Goal: Task Accomplishment & Management: Manage account settings

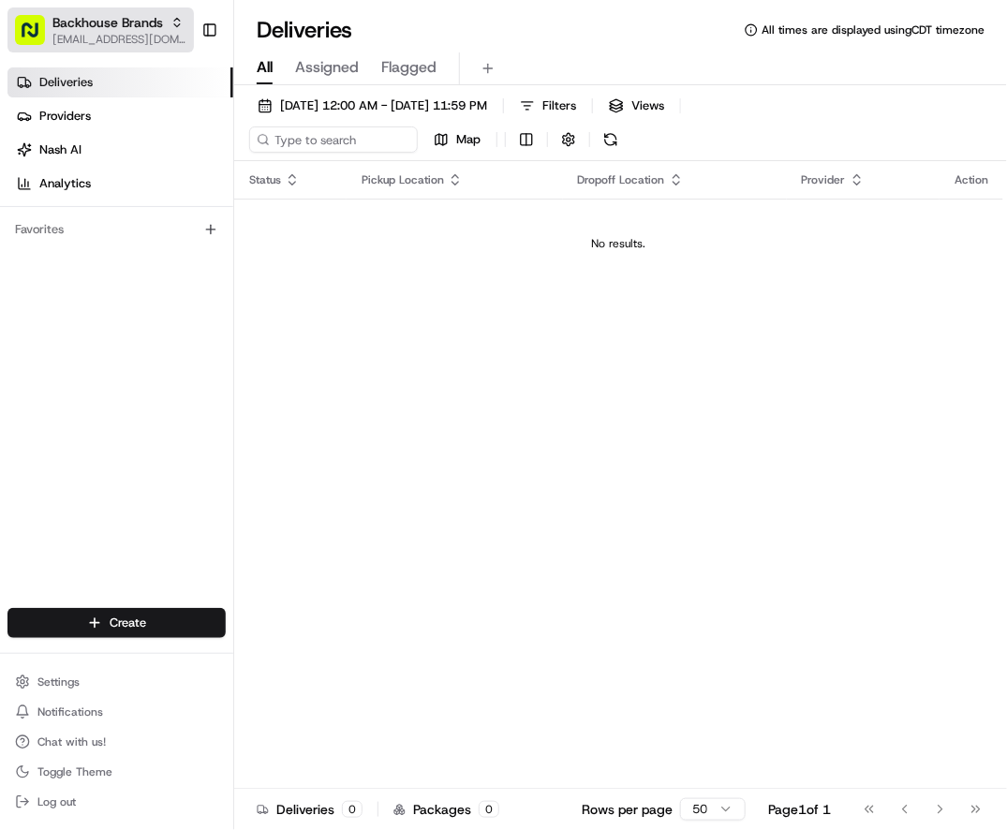
click at [93, 25] on span "Backhouse Brands" at bounding box center [107, 22] width 111 height 19
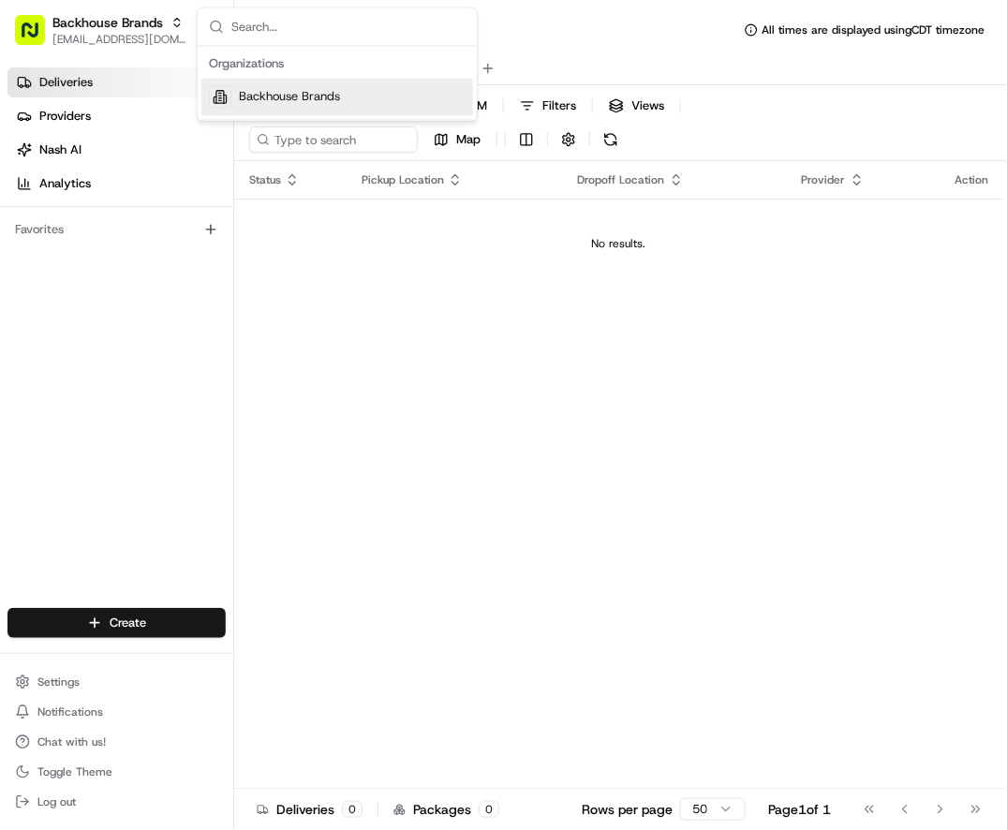
click at [110, 500] on div "Deliveries Providers [PERSON_NAME] Analytics Favorites" at bounding box center [116, 339] width 233 height 559
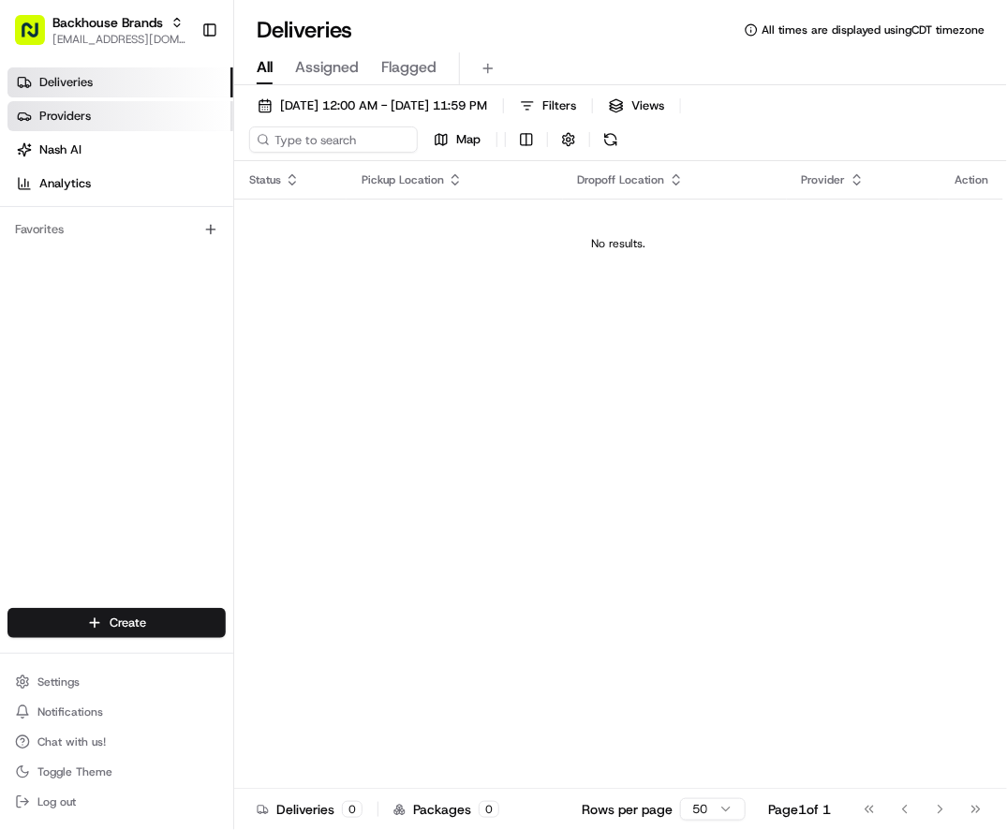
click at [84, 119] on span "Providers" at bounding box center [65, 116] width 52 height 17
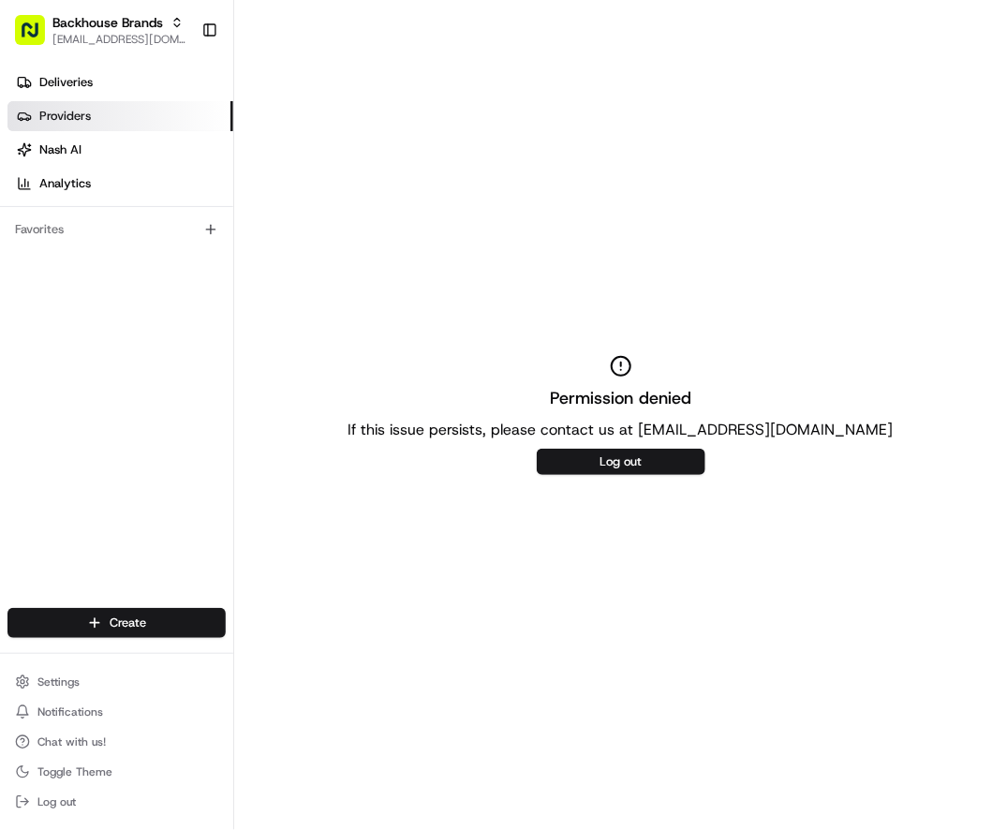
click at [99, 451] on div "Deliveries Providers [PERSON_NAME] Analytics Favorites" at bounding box center [116, 339] width 233 height 559
click at [48, 678] on span "Settings" at bounding box center [58, 682] width 42 height 15
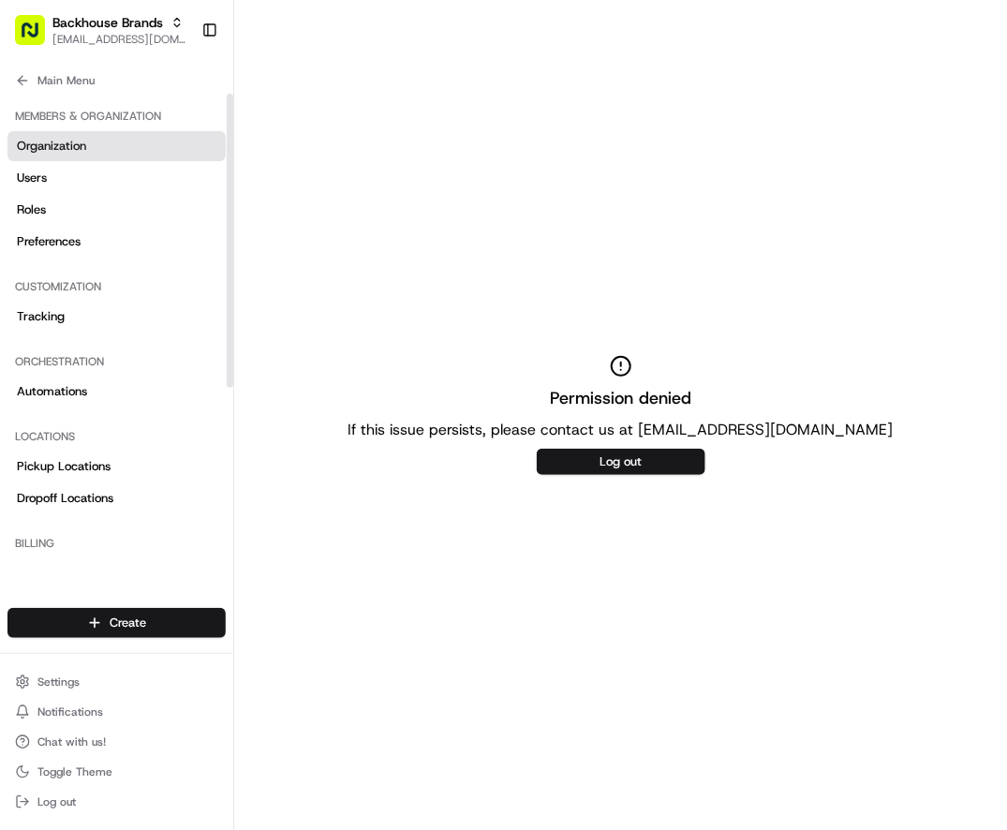
click at [112, 147] on link "Organization" at bounding box center [116, 146] width 218 height 30
click at [82, 323] on link "Tracking" at bounding box center [116, 317] width 218 height 30
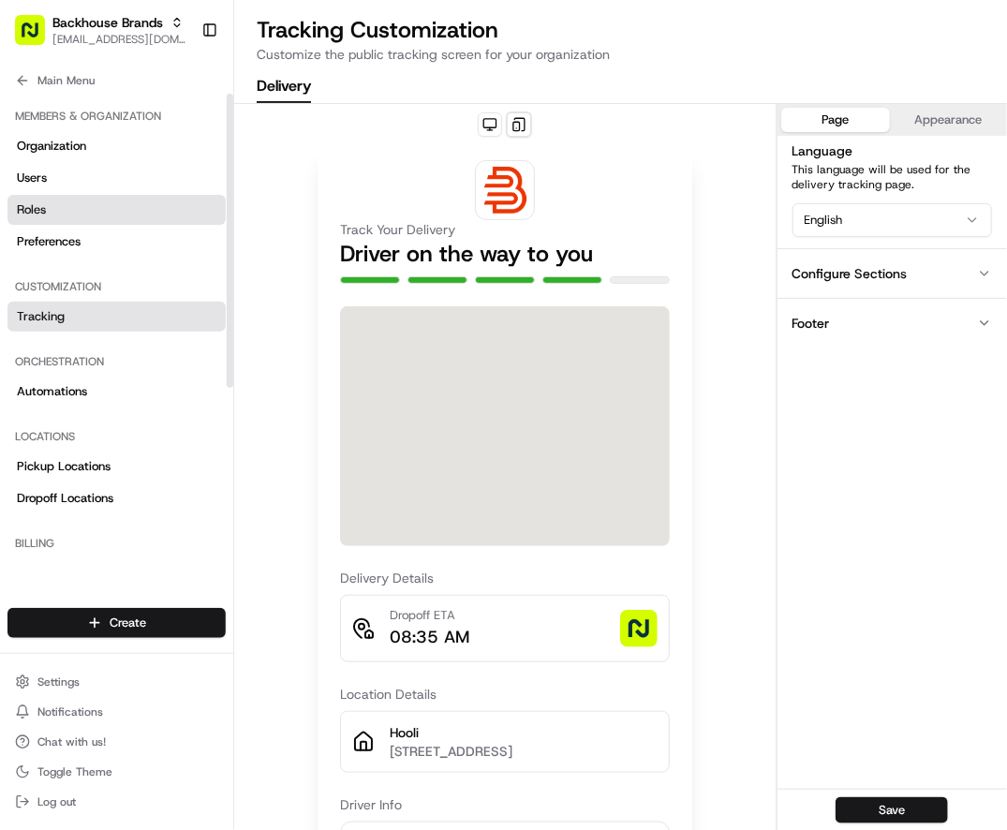
click at [70, 198] on link "Roles" at bounding box center [116, 210] width 218 height 30
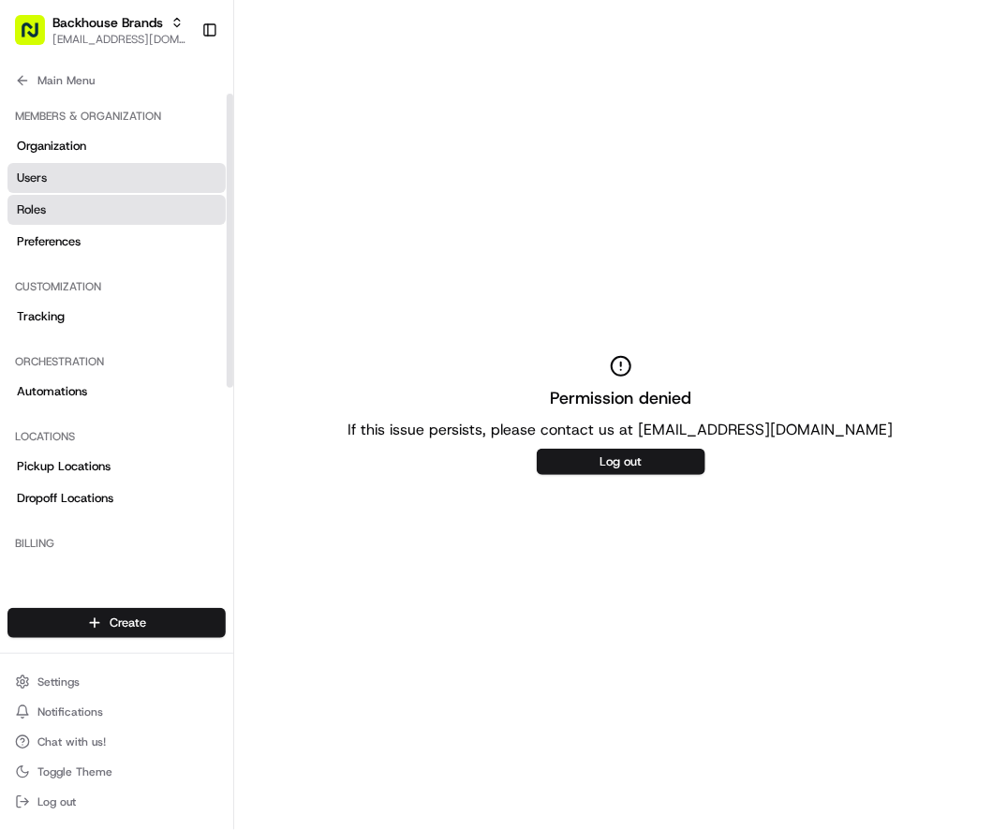
click at [71, 183] on link "Users" at bounding box center [116, 178] width 218 height 30
click at [110, 172] on link "Users" at bounding box center [116, 178] width 218 height 30
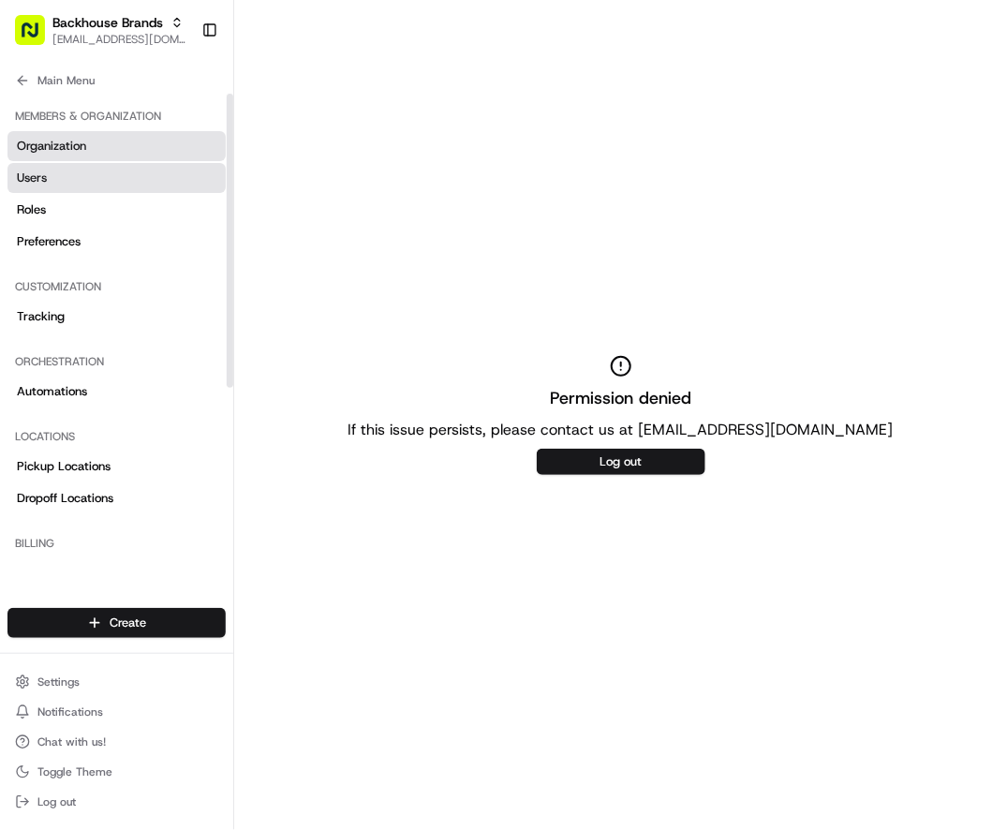
click at [74, 150] on span "Organization" at bounding box center [51, 146] width 69 height 17
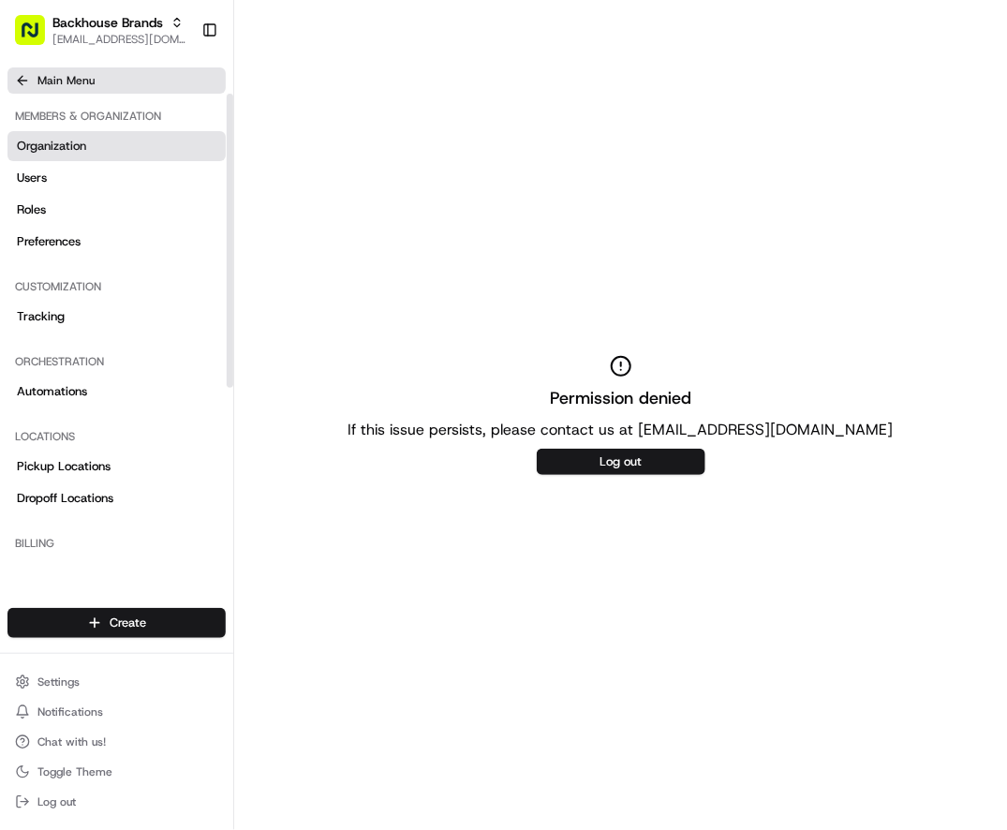
click at [65, 73] on span "Main Menu" at bounding box center [65, 80] width 57 height 15
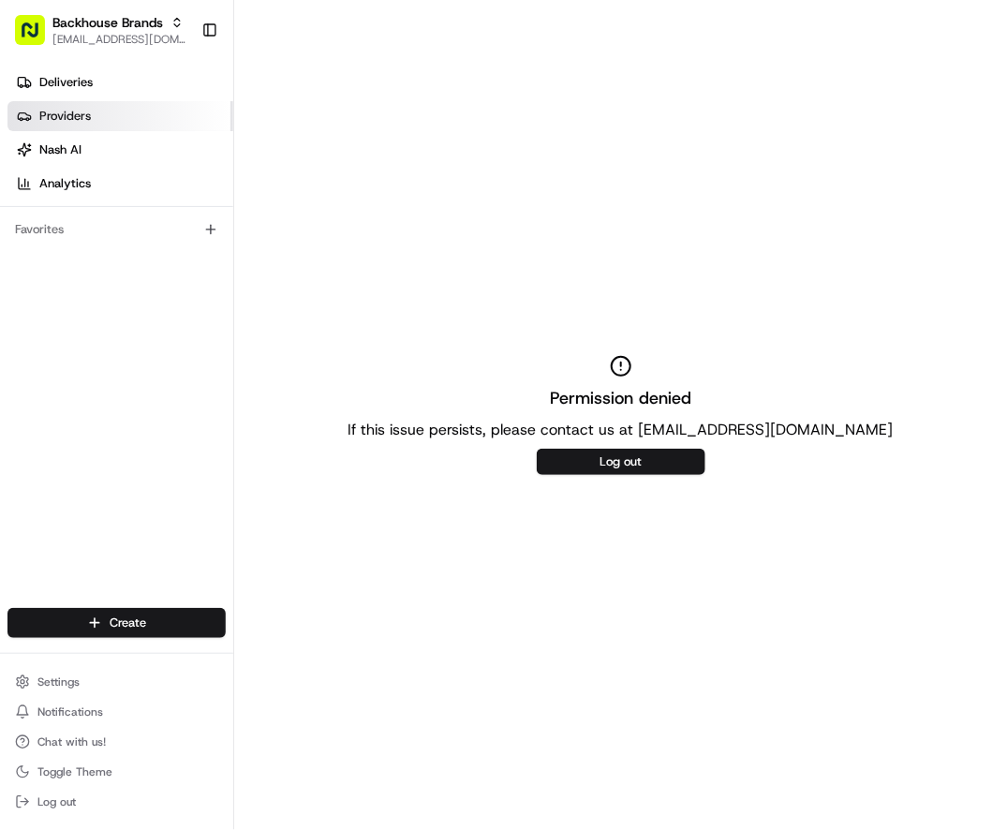
drag, startPoint x: 298, startPoint y: 17, endPoint x: 85, endPoint y: 125, distance: 238.4
click at [298, 17] on div "Permission denied If this issue persists, please contact us at [EMAIL_ADDRESS][…" at bounding box center [620, 415] width 773 height 830
click at [96, 368] on div "Deliveries Providers [PERSON_NAME] Analytics Favorites" at bounding box center [116, 339] width 233 height 559
click at [82, 84] on span "Deliveries" at bounding box center [65, 82] width 53 height 17
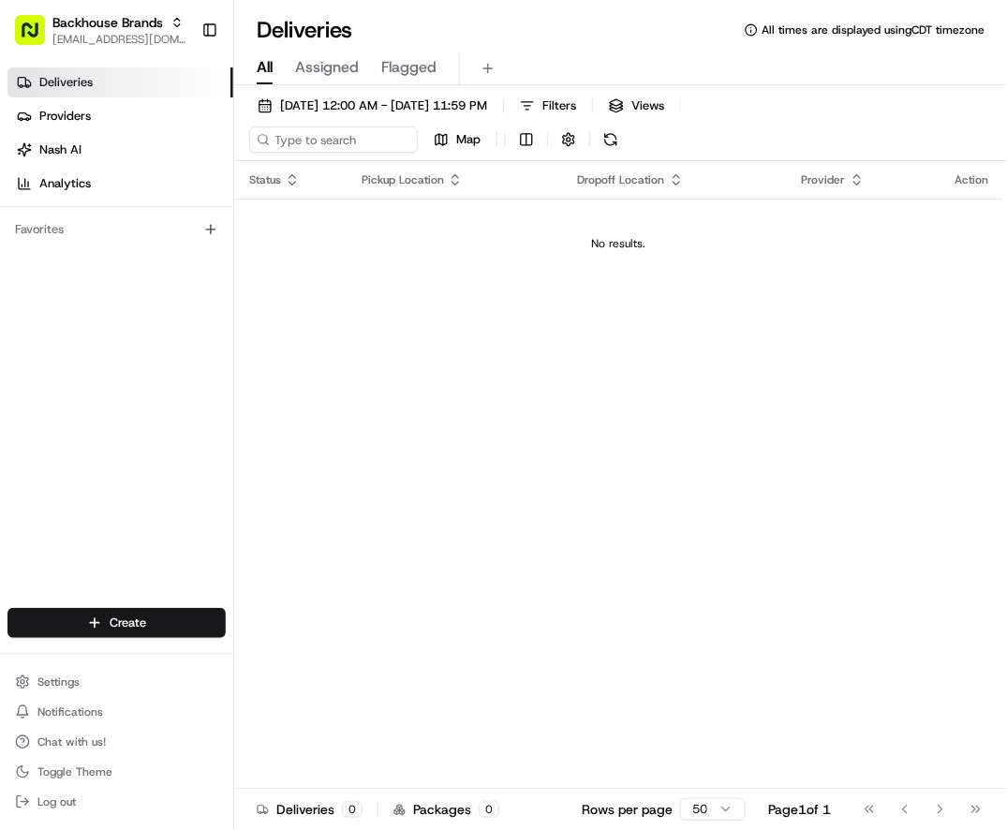
click at [66, 445] on div "Deliveries Providers [PERSON_NAME] Analytics Favorites" at bounding box center [116, 339] width 233 height 559
click at [82, 672] on button "Settings" at bounding box center [116, 682] width 218 height 26
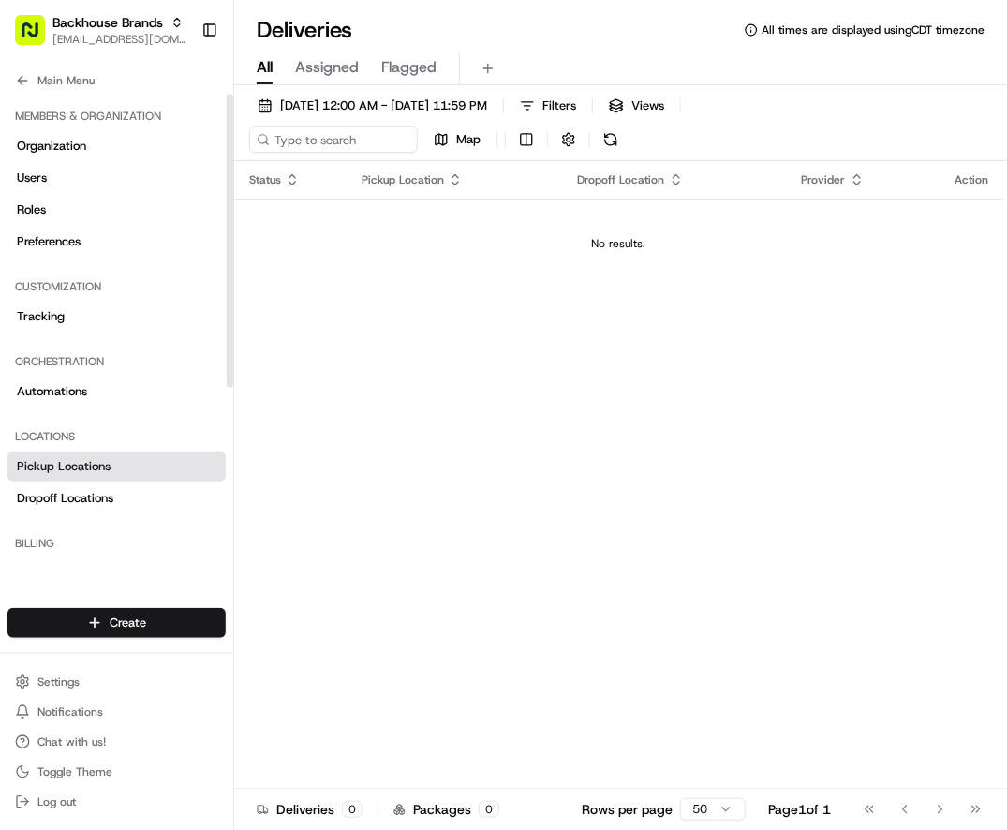
click at [91, 468] on span "Pickup Locations" at bounding box center [64, 466] width 94 height 17
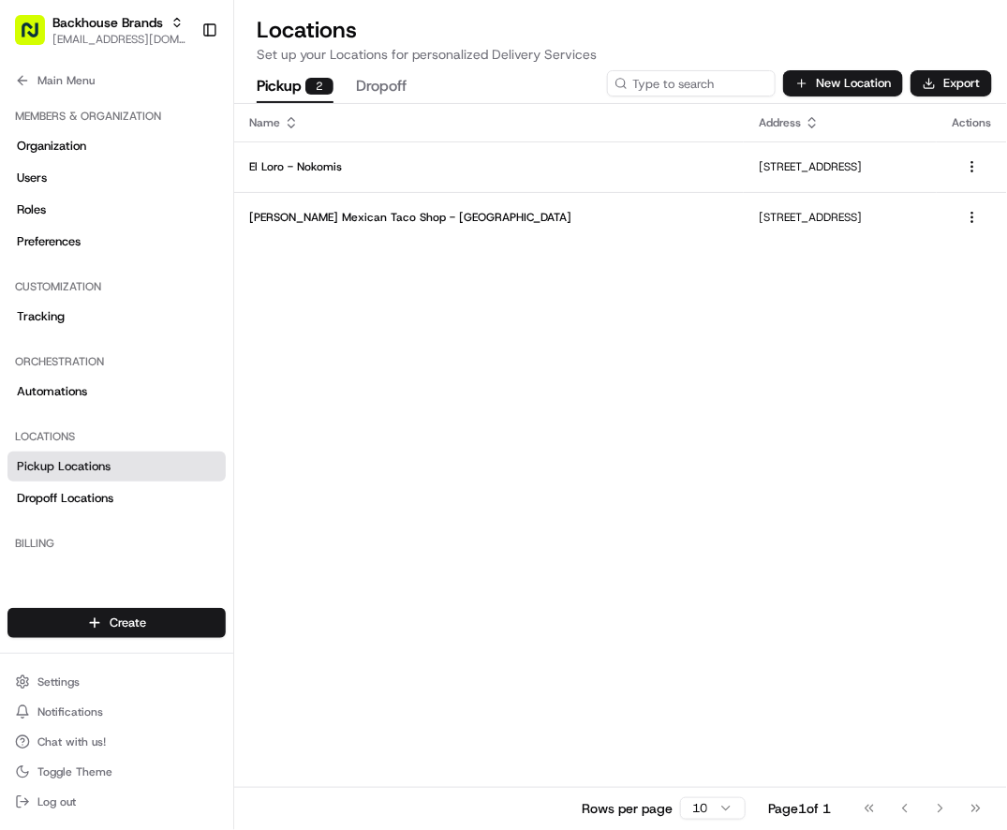
click at [57, 554] on div "Main Menu Members & Organization Organization Users Roles Preferences Customiza…" at bounding box center [116, 326] width 233 height 533
click at [414, 496] on div "Name Address Actions [GEOGRAPHIC_DATA] - Nokomis [STREET_ADDRESS] [PERSON_NAME]…" at bounding box center [620, 466] width 773 height 725
click at [111, 498] on span "Dropoff Locations" at bounding box center [65, 498] width 97 height 17
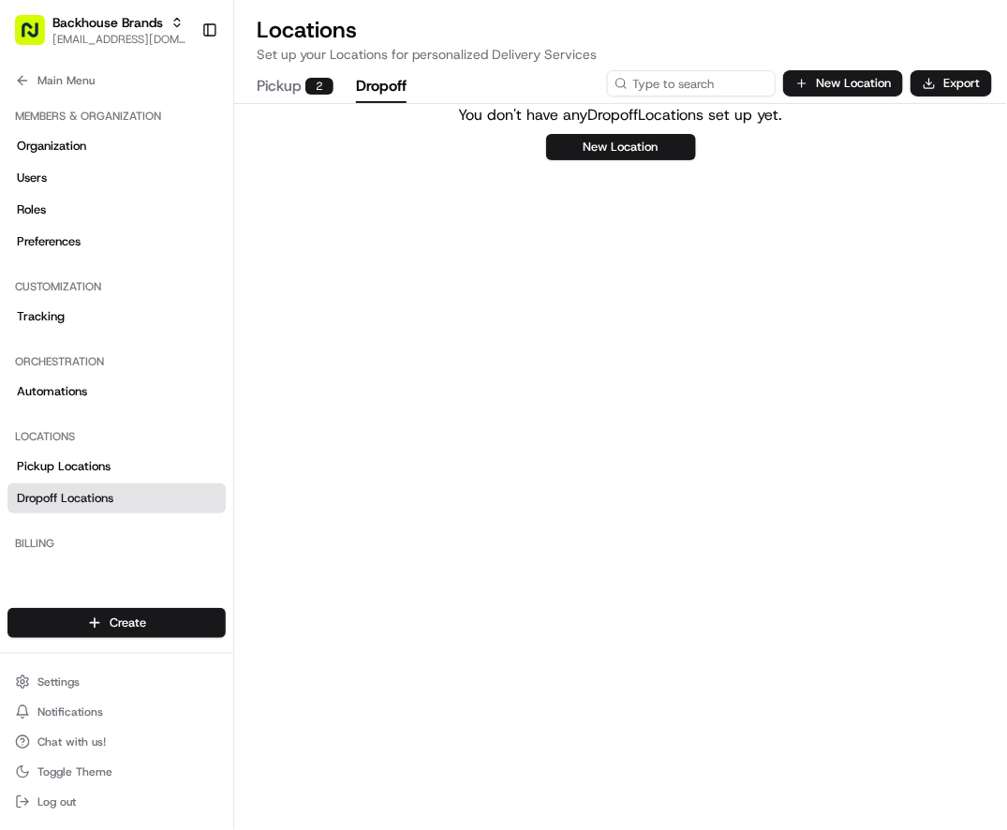
click at [320, 71] on button "Pickup 2" at bounding box center [295, 87] width 77 height 32
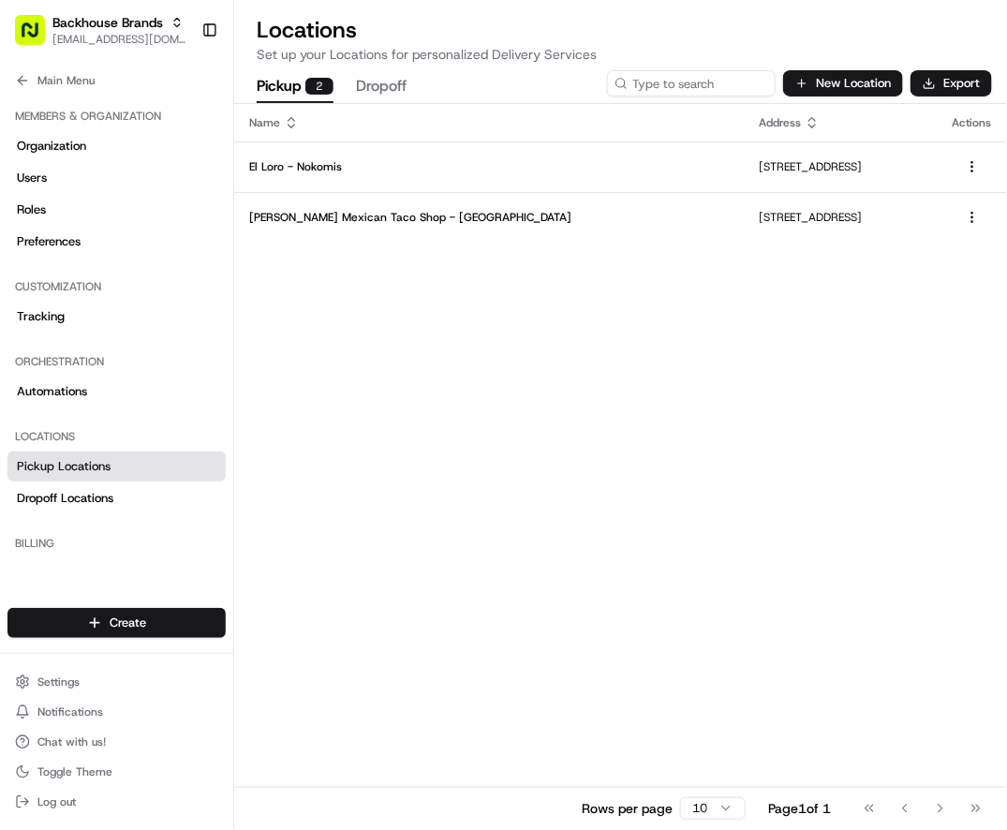
click at [344, 338] on div "Name Address Actions [GEOGRAPHIC_DATA] - Nokomis [STREET_ADDRESS] [PERSON_NAME]…" at bounding box center [620, 466] width 773 height 725
click at [74, 397] on span "Automations" at bounding box center [52, 391] width 70 height 17
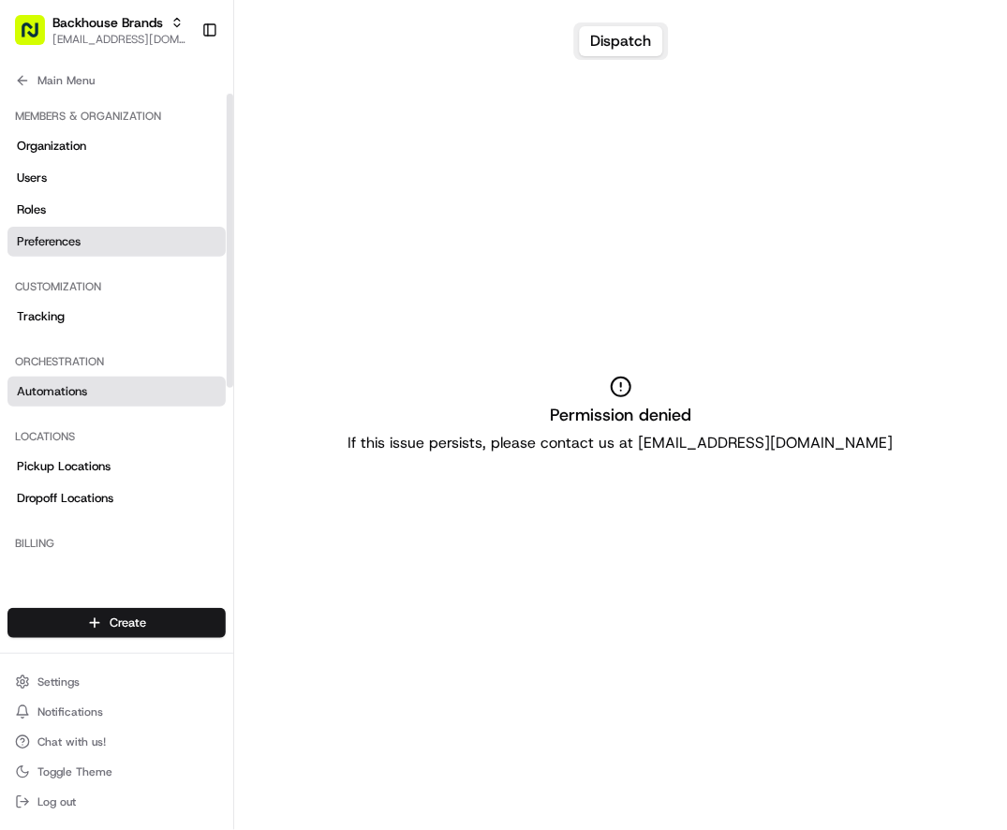
click at [82, 227] on link "Preferences" at bounding box center [116, 242] width 218 height 30
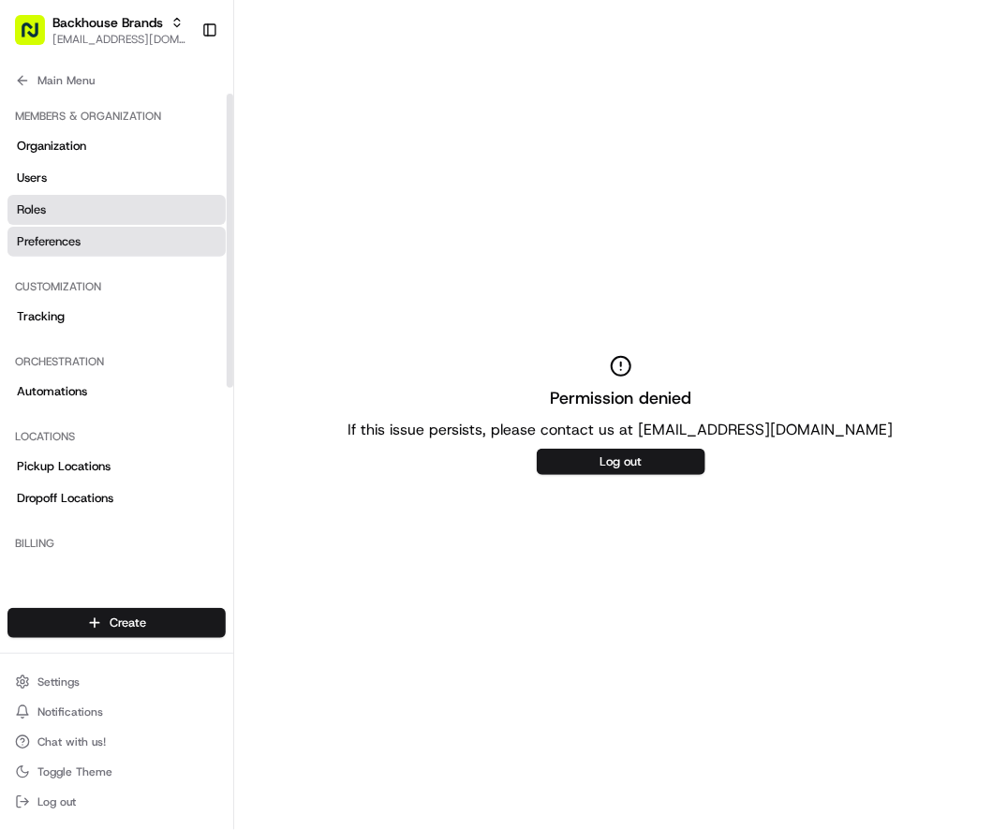
click at [79, 206] on link "Roles" at bounding box center [116, 210] width 218 height 30
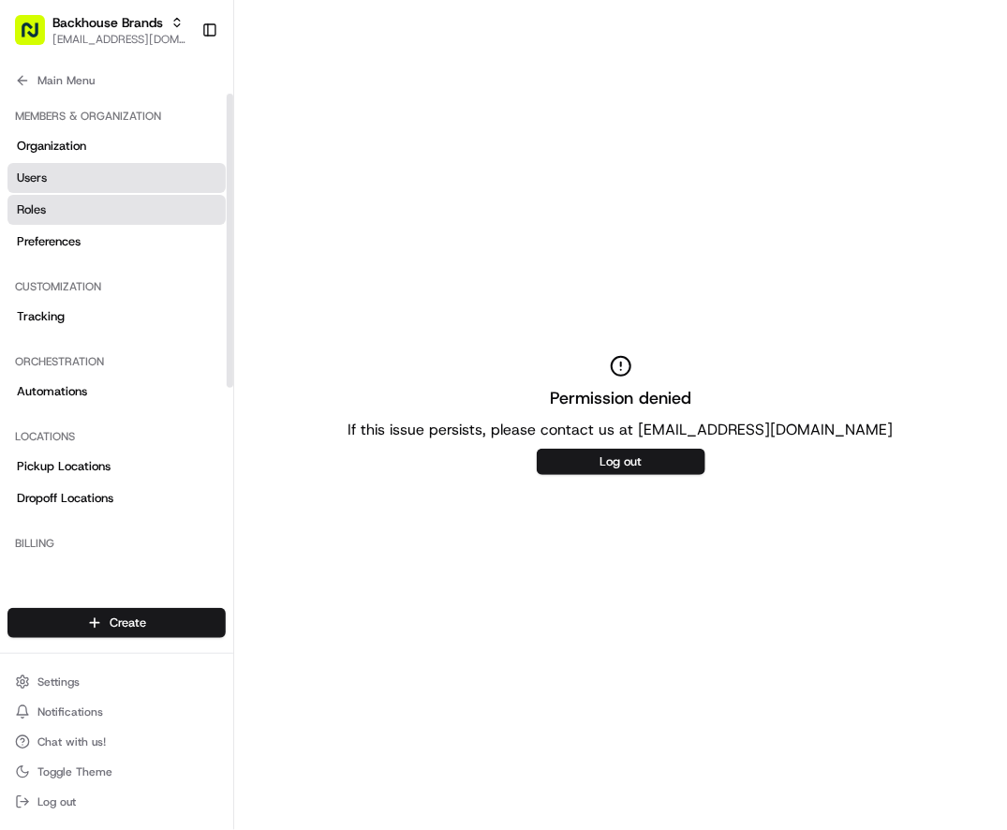
click at [101, 181] on link "Users" at bounding box center [116, 178] width 218 height 30
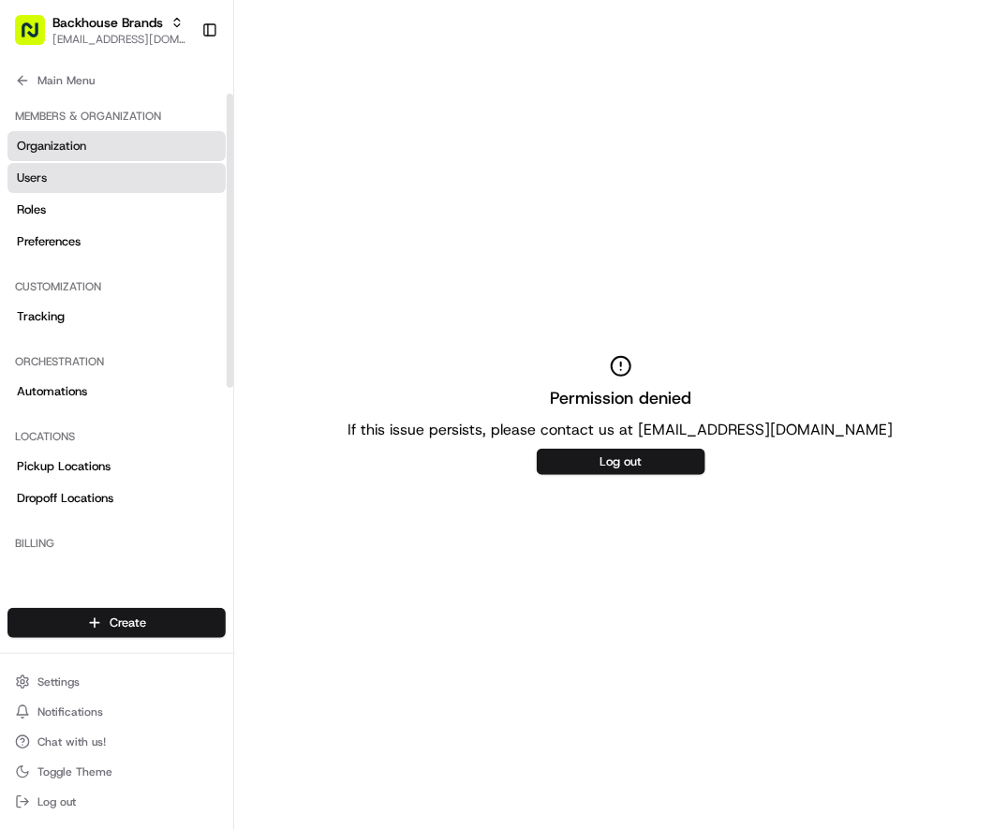
click at [101, 138] on link "Organization" at bounding box center [116, 146] width 218 height 30
click at [326, 347] on div "Permission denied If this issue persists, please contact us at [EMAIL_ADDRESS][…" at bounding box center [620, 415] width 773 height 830
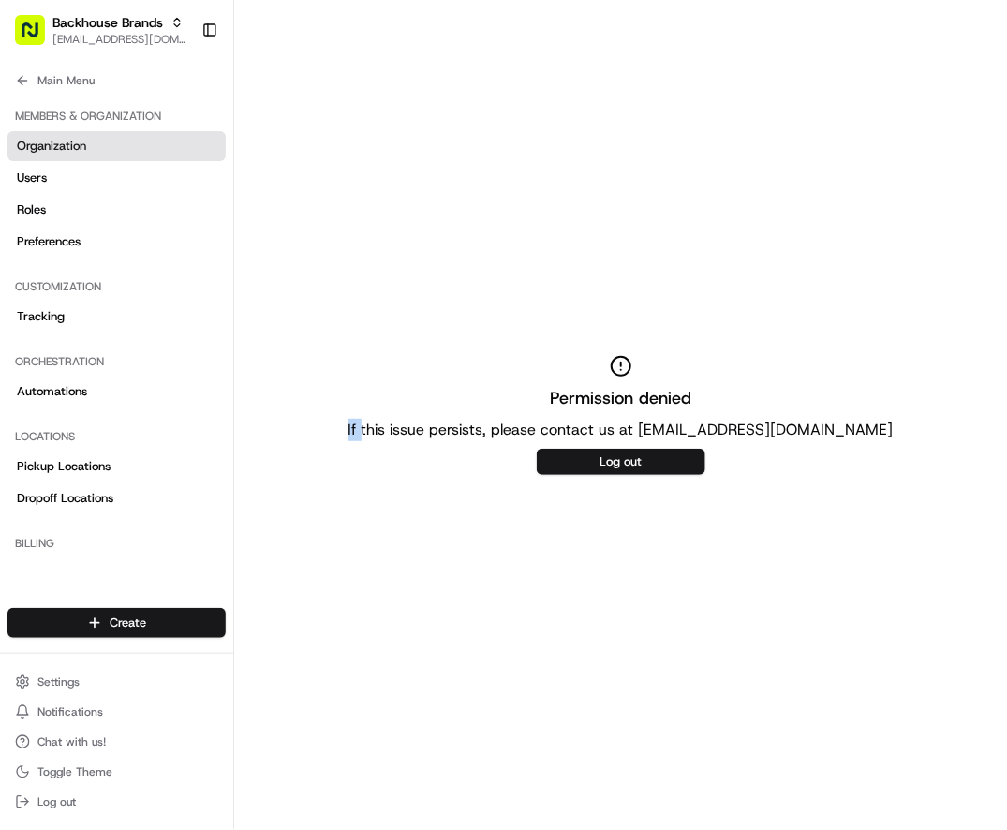
click at [326, 347] on div "Permission denied If this issue persists, please contact us at [EMAIL_ADDRESS][…" at bounding box center [620, 415] width 773 height 830
click at [73, 146] on span "Organization" at bounding box center [51, 146] width 69 height 17
click at [73, 80] on span "Main Menu" at bounding box center [65, 80] width 57 height 15
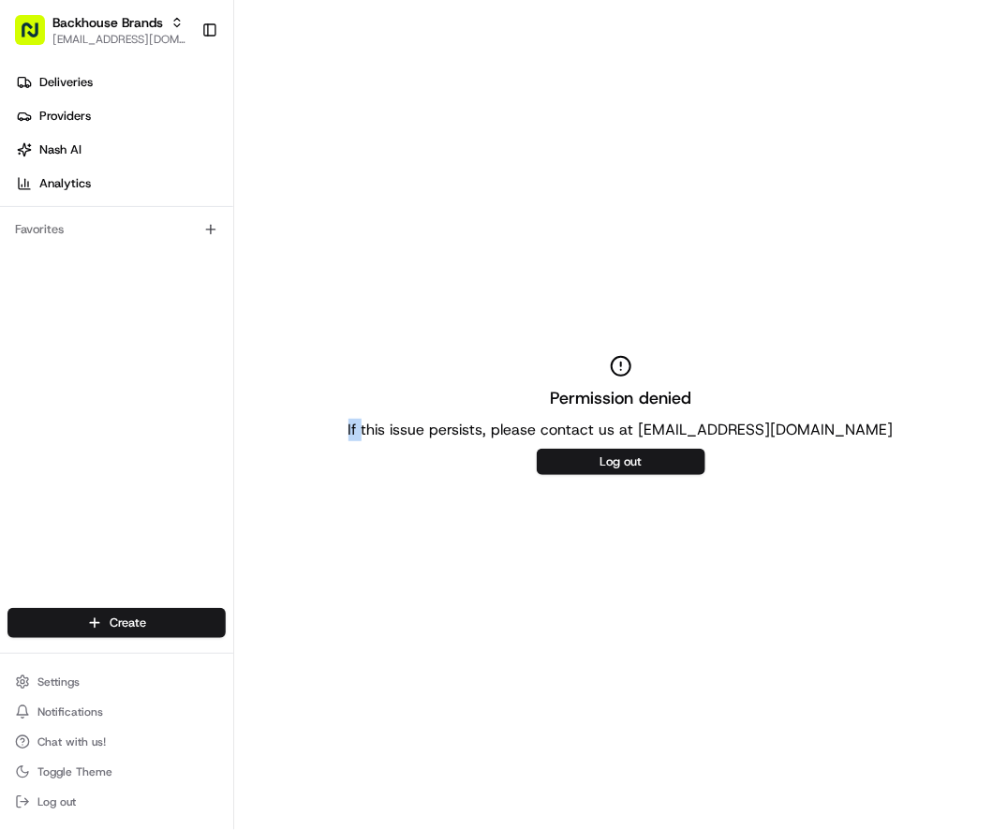
click at [275, 329] on div "Permission denied If this issue persists, please contact us at [EMAIL_ADDRESS][…" at bounding box center [620, 415] width 773 height 830
click at [77, 87] on span "Deliveries" at bounding box center [65, 82] width 53 height 17
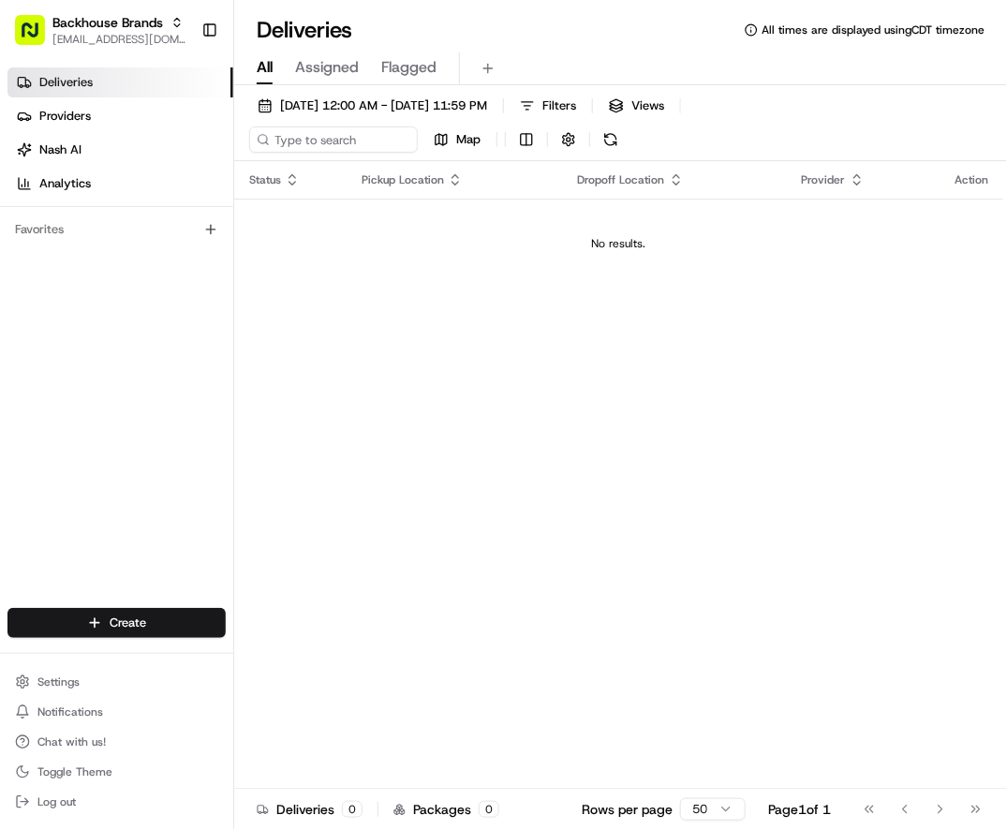
click at [554, 42] on div "Deliveries All times are displayed using CDT timezone" at bounding box center [620, 30] width 773 height 30
click at [164, 396] on div "Deliveries Providers [PERSON_NAME] Analytics Favorites" at bounding box center [116, 339] width 233 height 559
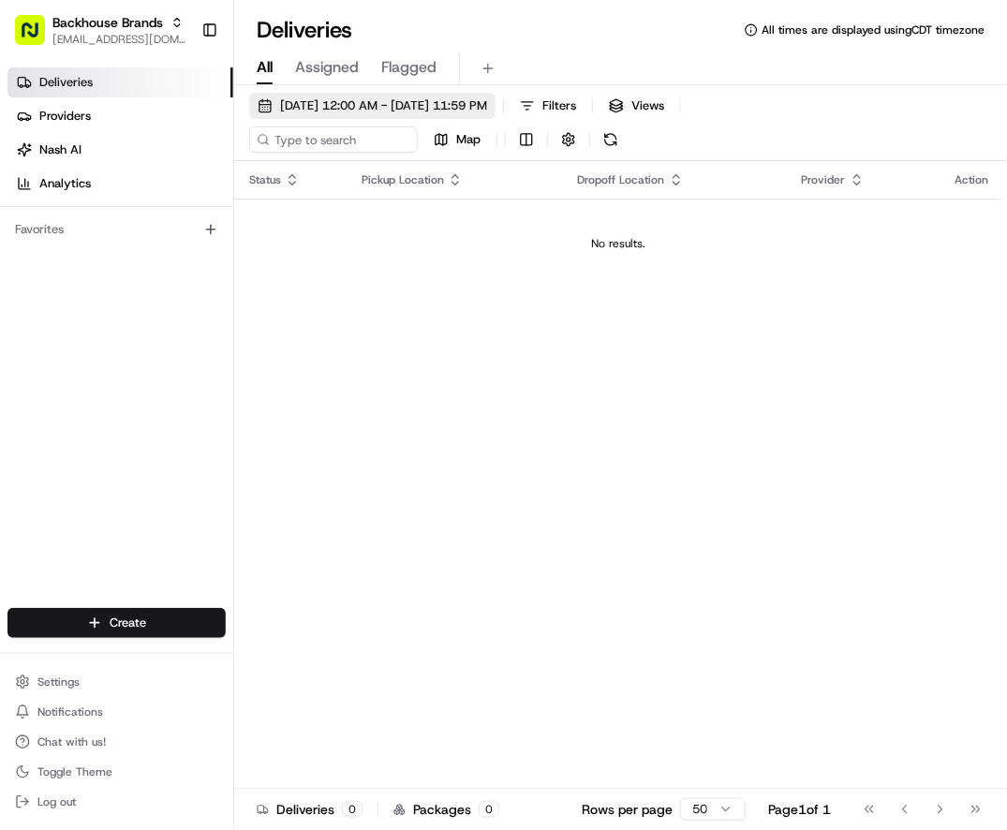
click at [371, 102] on span "[DATE] 12:00 AM - [DATE] 11:59 PM" at bounding box center [383, 105] width 207 height 17
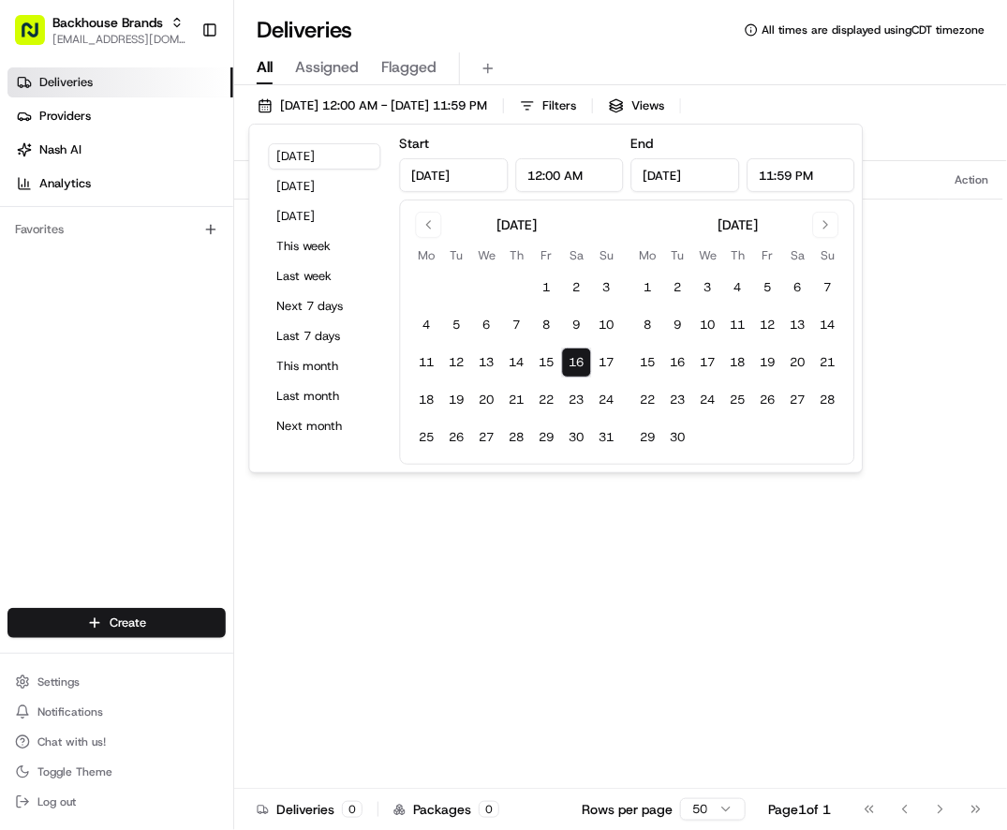
click at [680, 40] on div "Deliveries All times are displayed using CDT timezone" at bounding box center [620, 30] width 773 height 30
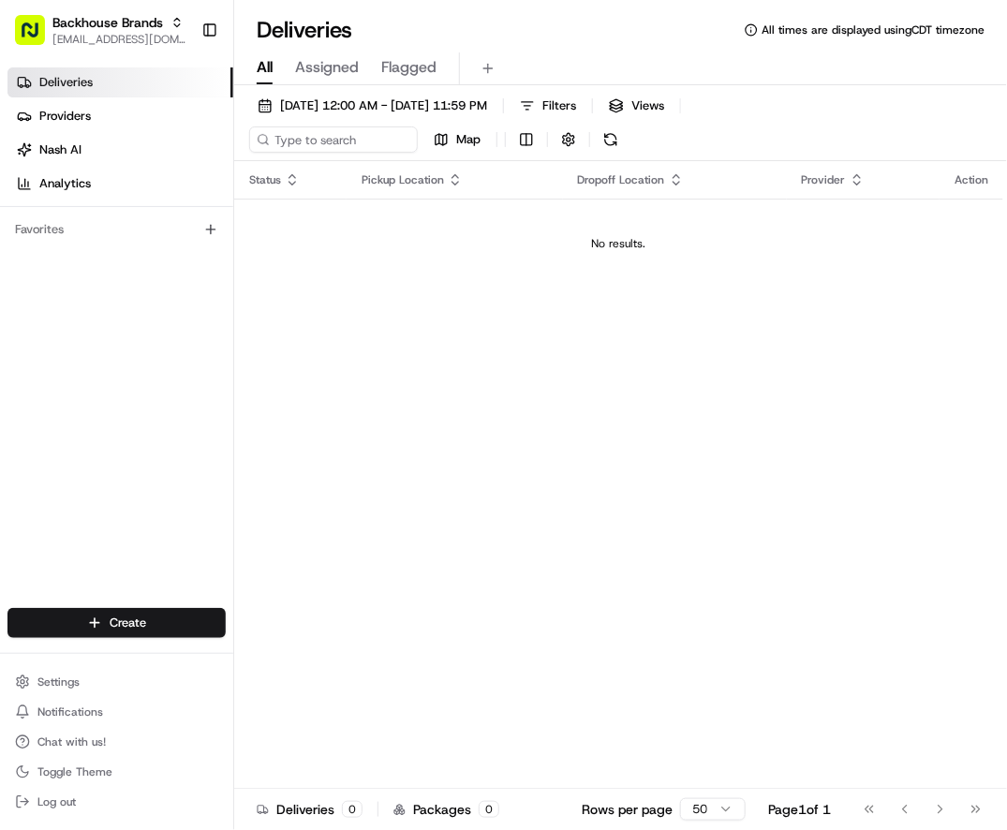
click at [551, 49] on div "All Assigned Flagged" at bounding box center [620, 65] width 773 height 40
click at [191, 337] on div "Deliveries Providers [PERSON_NAME] Analytics Favorites" at bounding box center [116, 339] width 233 height 559
click at [546, 57] on div "All Assigned Flagged" at bounding box center [620, 68] width 773 height 33
click at [478, 104] on span "[DATE] 12:00 AM - [DATE] 11:59 PM" at bounding box center [383, 105] width 207 height 17
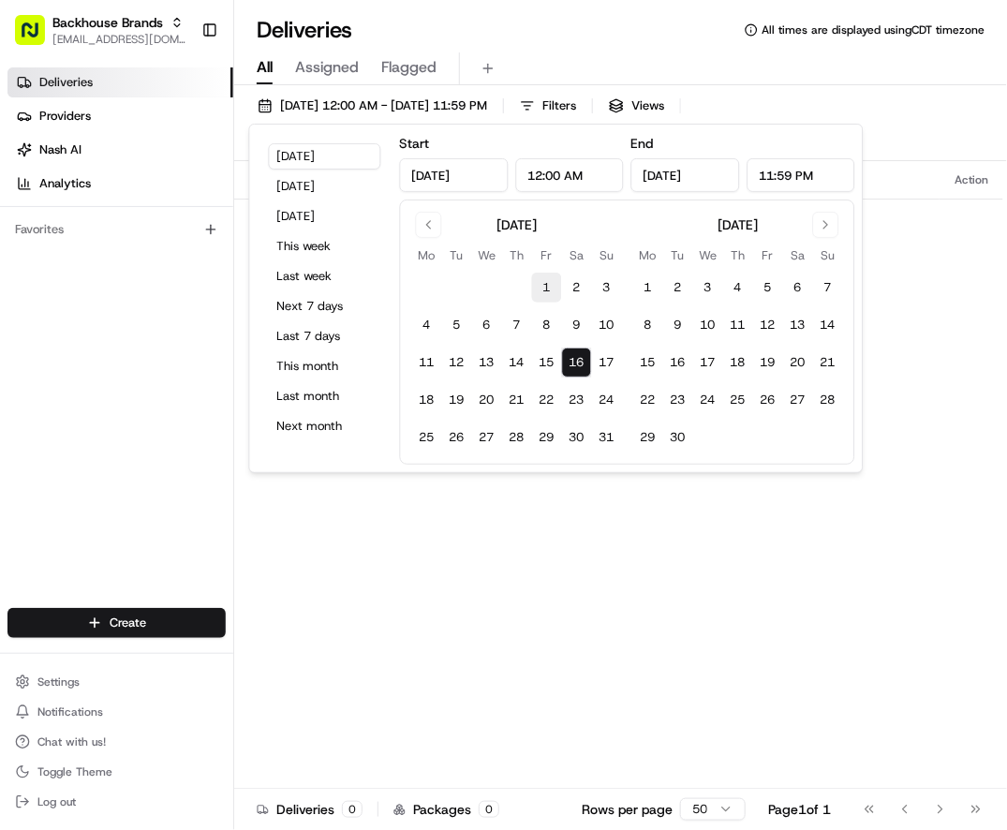
click at [543, 287] on button "1" at bounding box center [547, 288] width 30 height 30
type input "[DATE]"
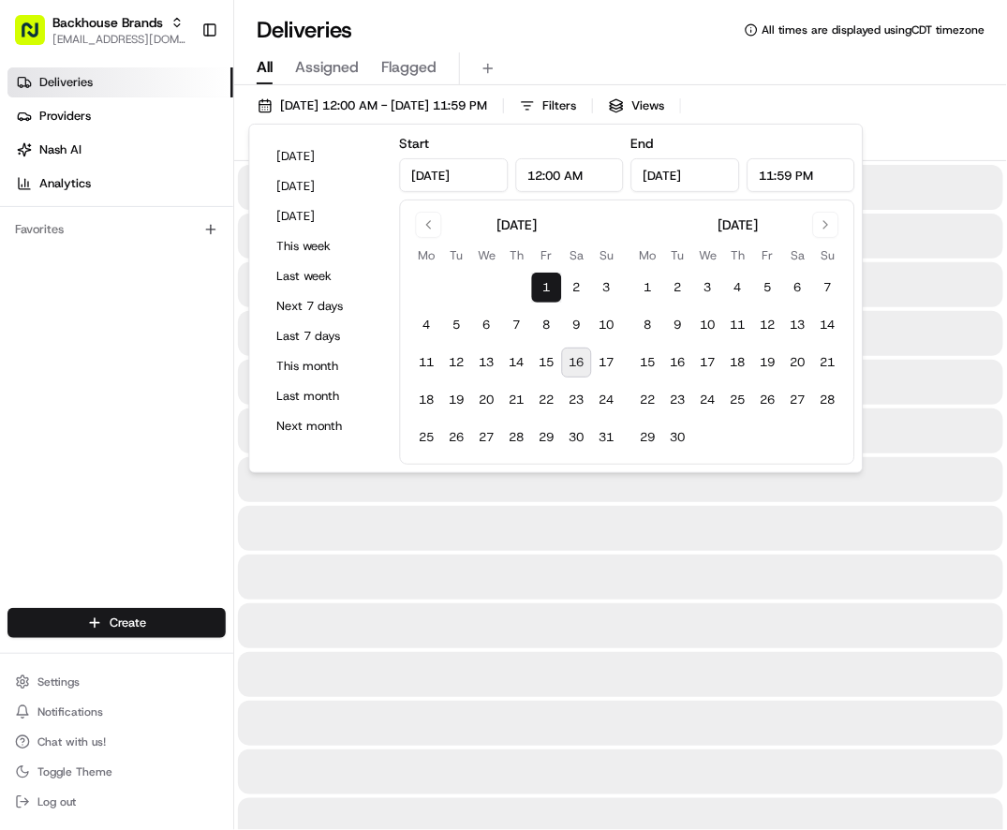
click at [127, 304] on div "Deliveries Providers [PERSON_NAME] Analytics Favorites" at bounding box center [116, 339] width 233 height 559
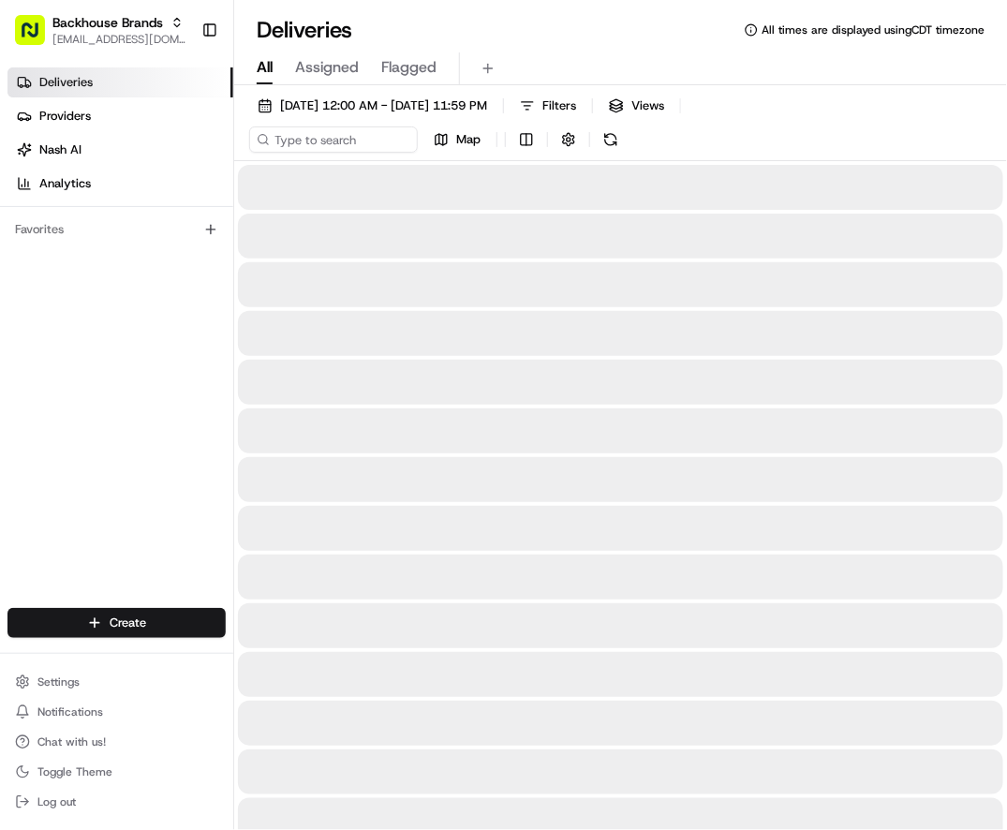
click at [613, 6] on div "Deliveries All times are displayed using CDT timezone All Assigned Flagged [DAT…" at bounding box center [620, 415] width 773 height 830
click at [77, 434] on div "Deliveries Providers [PERSON_NAME] Analytics Favorites" at bounding box center [116, 339] width 233 height 559
